Goal: Information Seeking & Learning: Learn about a topic

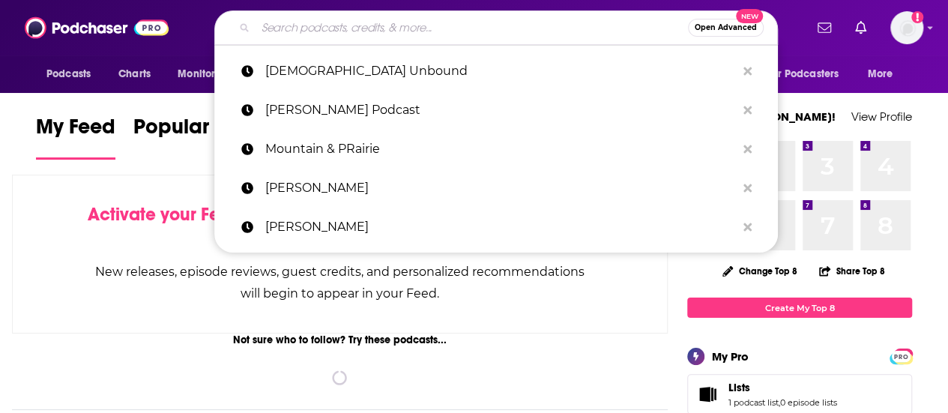
click at [348, 37] on input "Search podcasts, credits, & more..." at bounding box center [471, 28] width 432 height 24
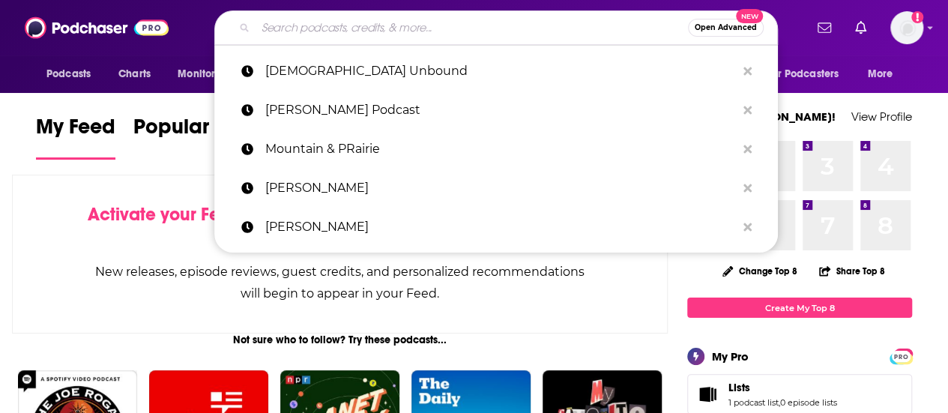
paste input "Angels And Awakening"
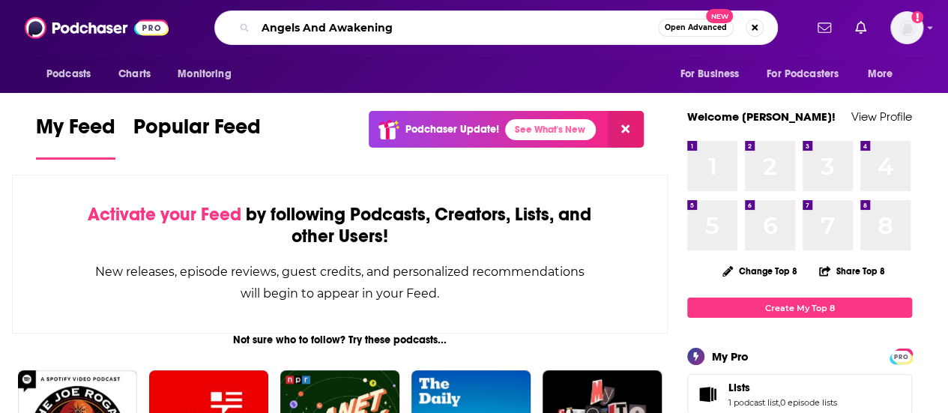
type input "Angels And Awakening"
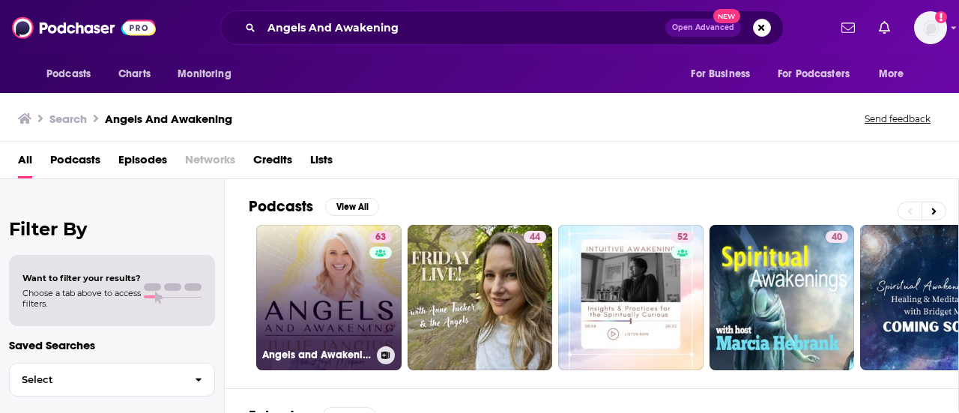
click at [330, 309] on link "63 Angels and Awakening" at bounding box center [328, 297] width 145 height 145
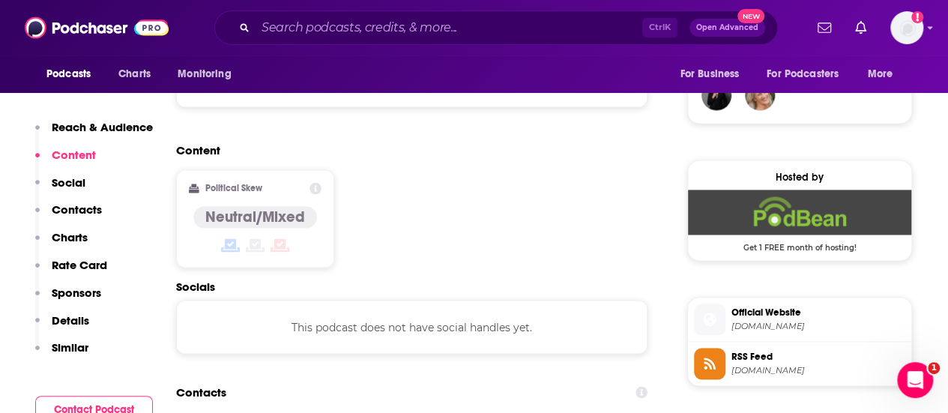
scroll to position [1123, 0]
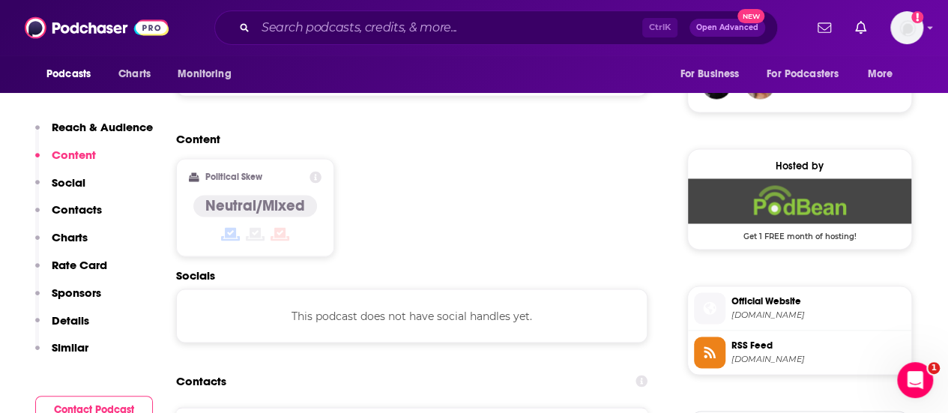
click at [786, 294] on span "Official Website" at bounding box center [818, 300] width 174 height 13
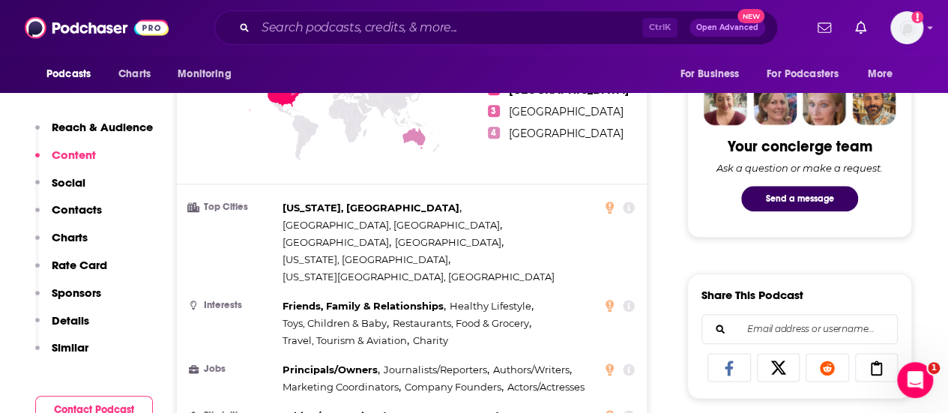
scroll to position [358, 0]
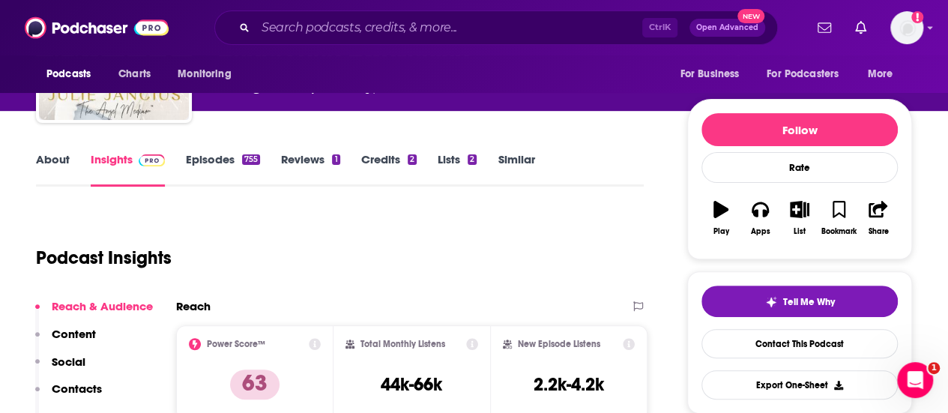
scroll to position [100, 0]
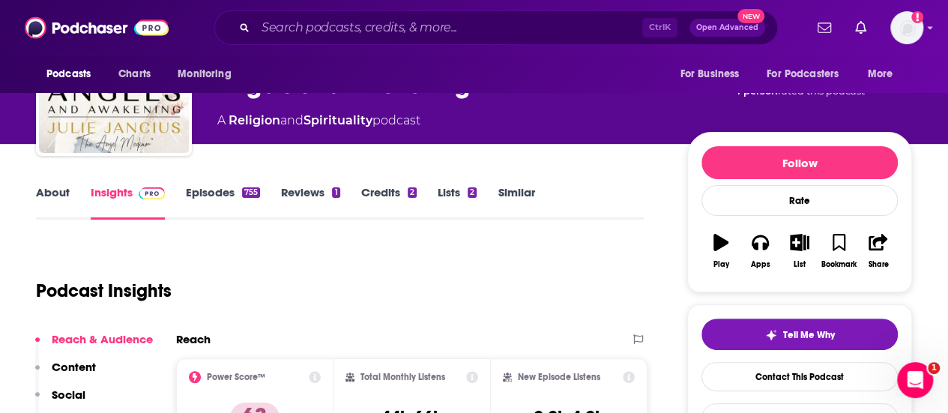
click at [201, 188] on link "Episodes 755" at bounding box center [223, 202] width 74 height 34
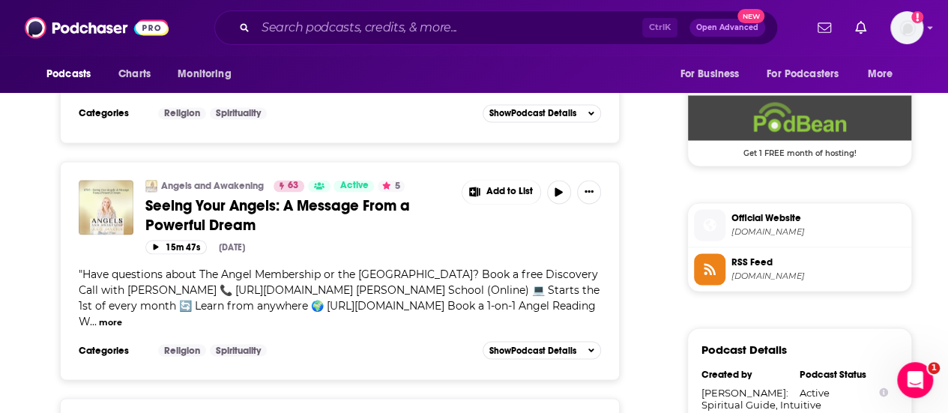
scroll to position [1208, 0]
